Goal: Answer question/provide support: Share knowledge or assist other users

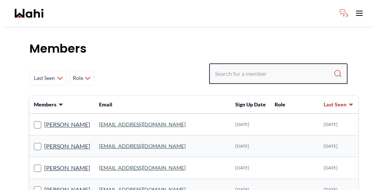
click at [295, 67] on input "Search input" at bounding box center [274, 73] width 119 height 13
paste input "Hakim"
type input "Hakim"
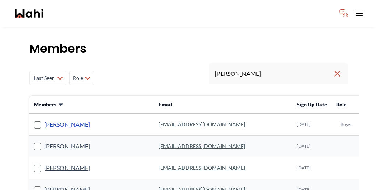
click at [57, 120] on link "Hakim Mohamed" at bounding box center [67, 125] width 46 height 10
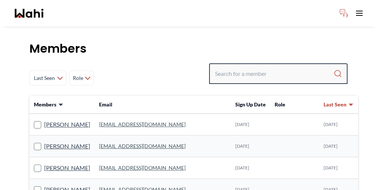
click at [288, 67] on input "Search input" at bounding box center [274, 73] width 119 height 13
paste input "[PERSON_NAME]"
type input "[PERSON_NAME]"
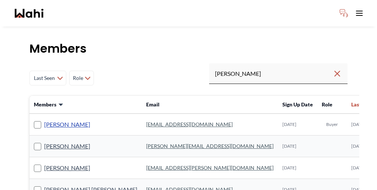
click at [54, 120] on link "[PERSON_NAME]" at bounding box center [67, 125] width 46 height 10
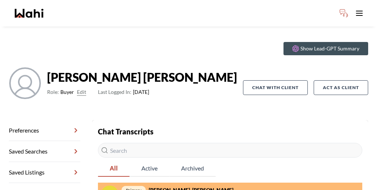
scroll to position [16, 0]
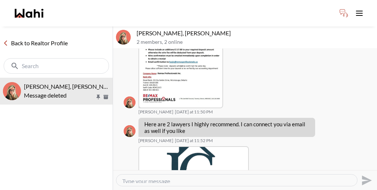
scroll to position [734, 0]
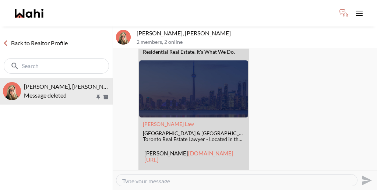
click at [337, 127] on button "Delete" at bounding box center [356, 130] width 59 height 13
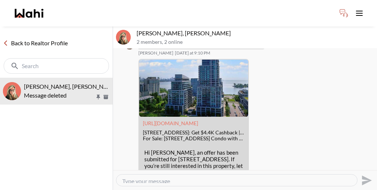
scroll to position [268, 0]
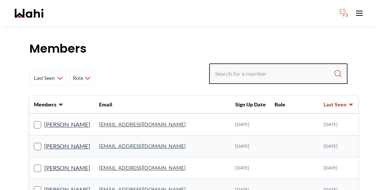
click at [272, 67] on input "Search input" at bounding box center [274, 73] width 119 height 13
paste input "Josh"
type input "Josh"
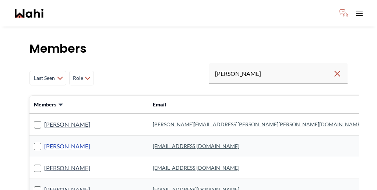
click at [48, 142] on link "Josh Hortaleza" at bounding box center [67, 147] width 46 height 10
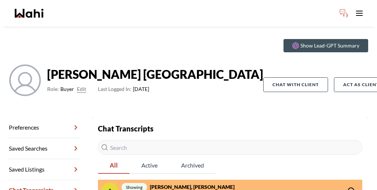
scroll to position [23, 0]
